Goal: Check status: Check status

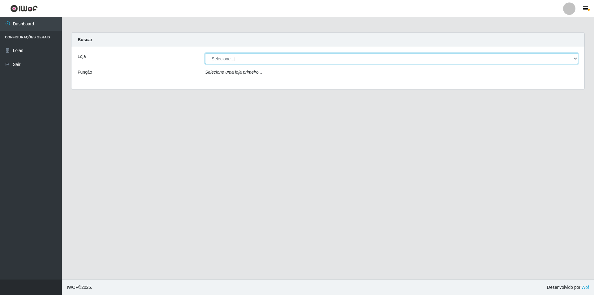
click at [257, 60] on select "[Selecione...] Atacado Vem - [STREET_ADDRESS]" at bounding box center [391, 58] width 373 height 11
select select "449"
click at [205, 53] on select "[Selecione...] Atacado Vem - [STREET_ADDRESS]" at bounding box center [391, 58] width 373 height 11
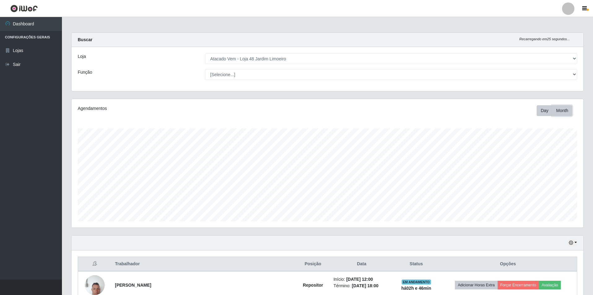
click at [566, 114] on button "Month" at bounding box center [562, 110] width 20 height 11
click at [218, 79] on select "[Selecione...] Repositor Repositor + Repositor ++" at bounding box center [391, 74] width 372 height 11
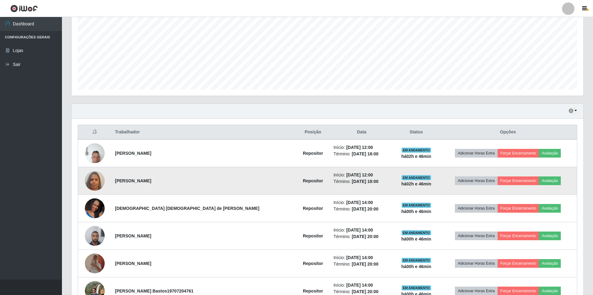
scroll to position [171, 0]
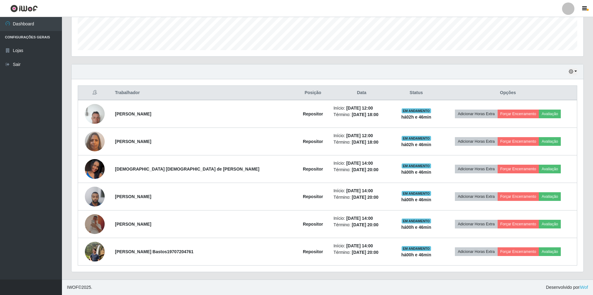
click at [577, 72] on div "Hoje 1 dia 3 dias 1 Semana Não encerrados" at bounding box center [328, 71] width 512 height 15
click at [574, 71] on button "button" at bounding box center [572, 71] width 9 height 7
click at [549, 123] on button "1 Semana" at bounding box center [552, 121] width 49 height 13
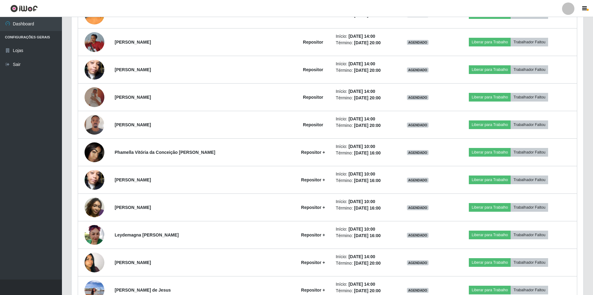
scroll to position [666, 0]
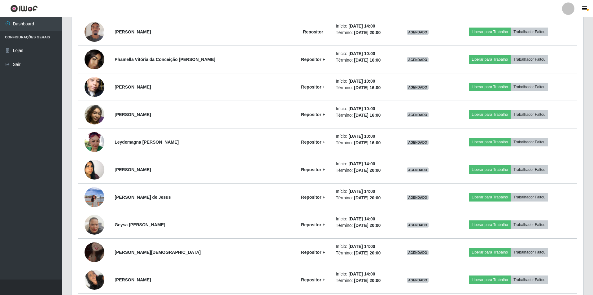
click at [73, 193] on div "Trabalhador Posição Data Status Opções Miltom Carlos Repositor Início: [DATE] 1…" at bounding box center [328, 231] width 512 height 1295
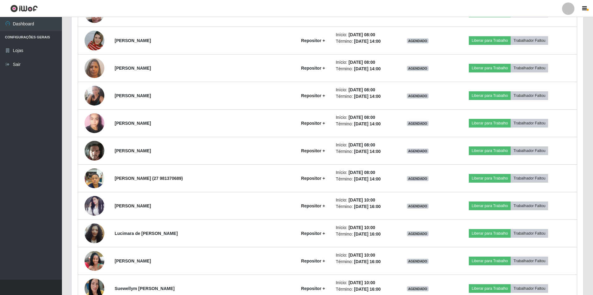
scroll to position [976, 0]
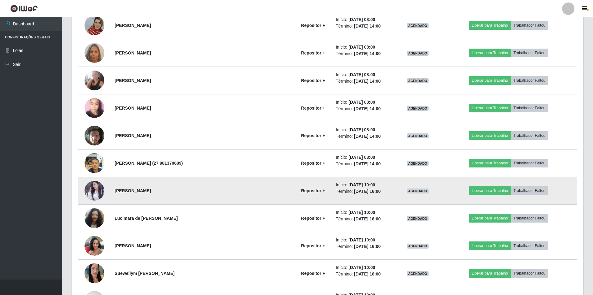
drag, startPoint x: 67, startPoint y: 164, endPoint x: 80, endPoint y: 185, distance: 24.6
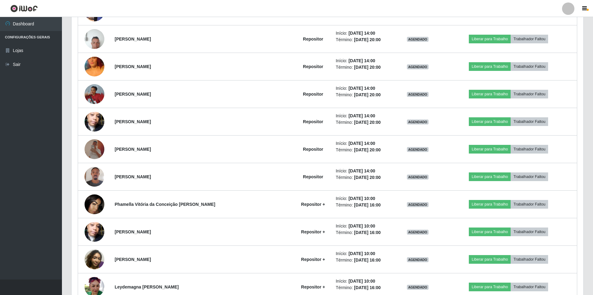
scroll to position [481, 0]
